Goal: Navigation & Orientation: Find specific page/section

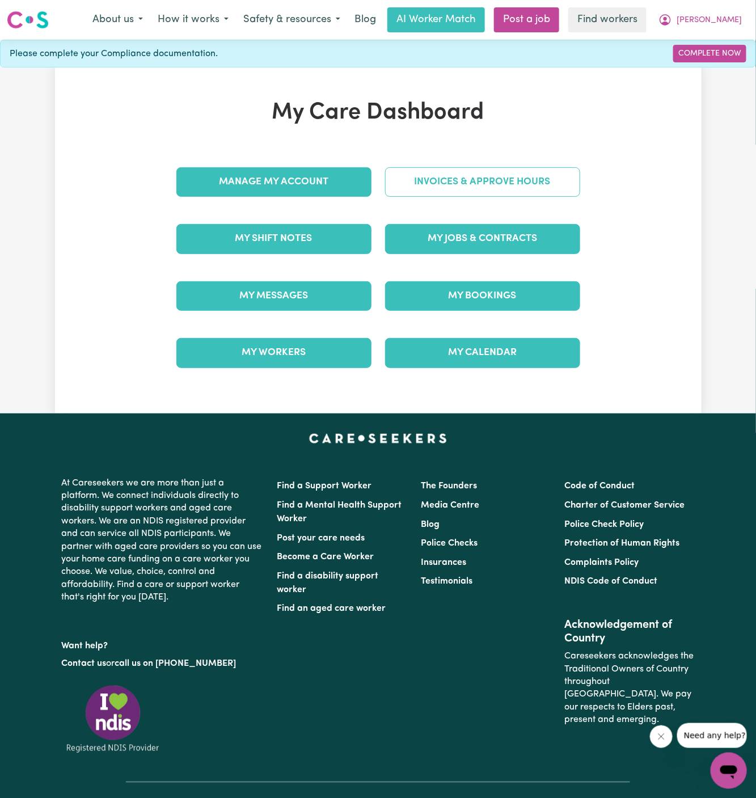
click at [487, 183] on link "Invoices & Approve Hours" at bounding box center [482, 182] width 195 height 30
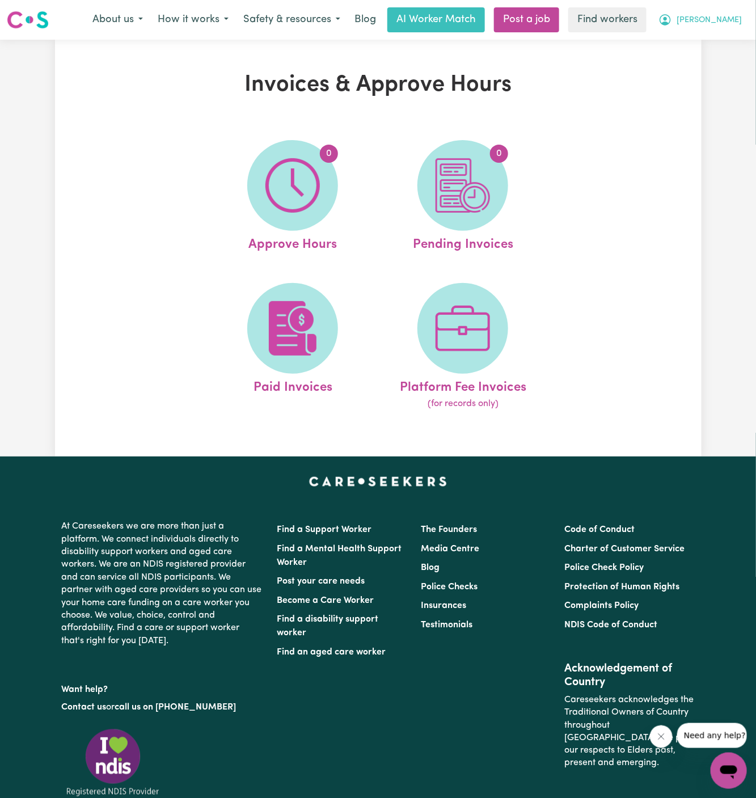
click at [733, 19] on span "[PERSON_NAME]" at bounding box center [709, 20] width 65 height 12
click at [733, 35] on link "My Dashboard" at bounding box center [704, 44] width 90 height 22
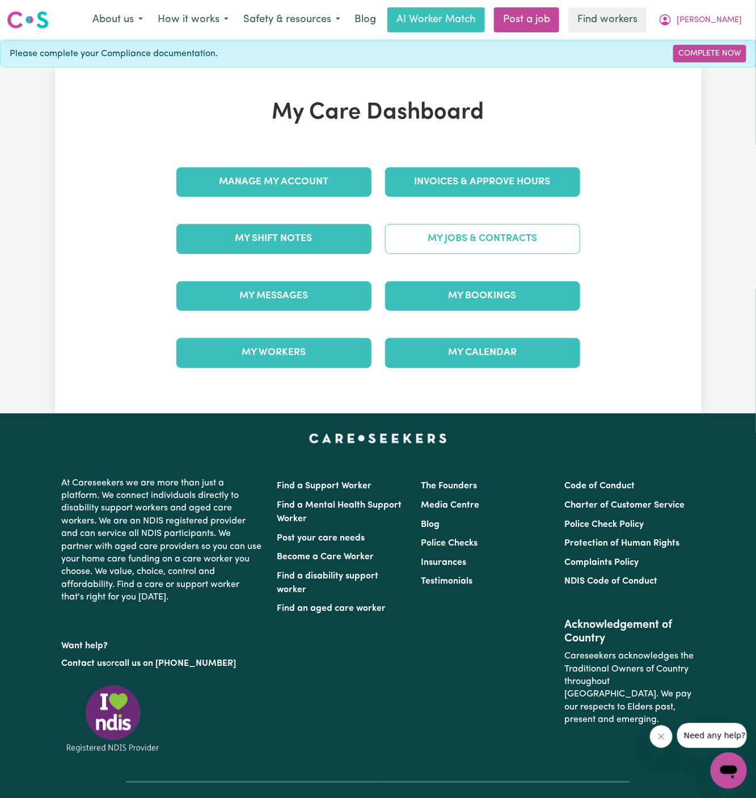
click at [448, 236] on link "My Jobs & Contracts" at bounding box center [482, 239] width 195 height 30
